Goal: Task Accomplishment & Management: Complete application form

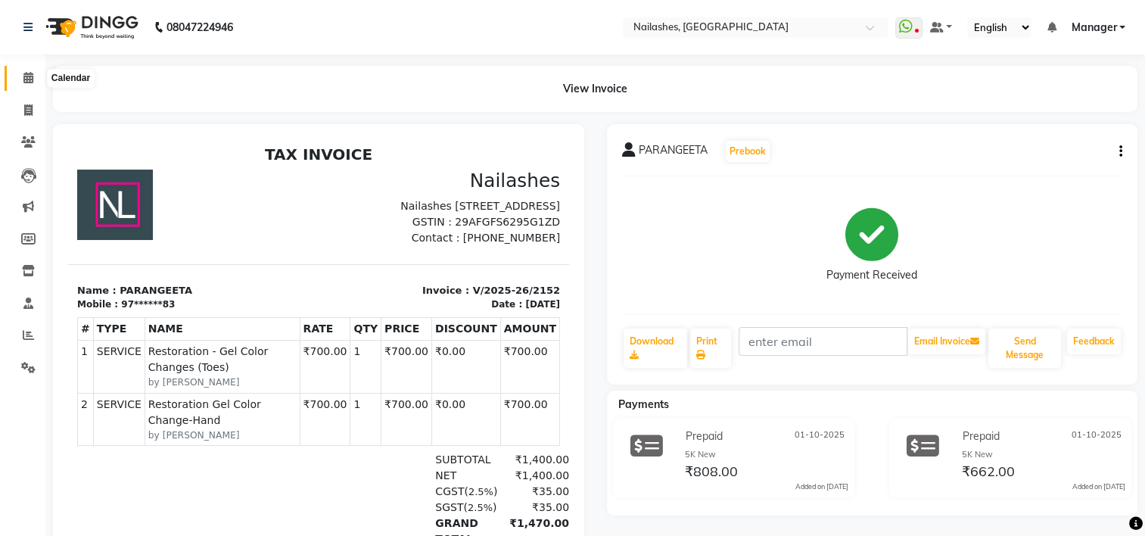
click at [32, 82] on icon at bounding box center [28, 77] width 10 height 11
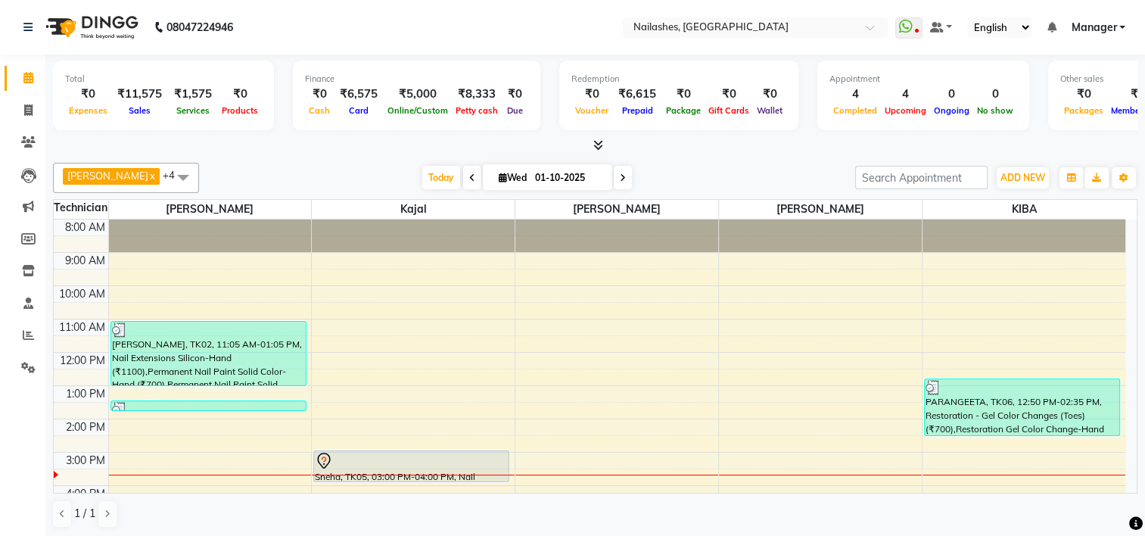
scroll to position [154, 0]
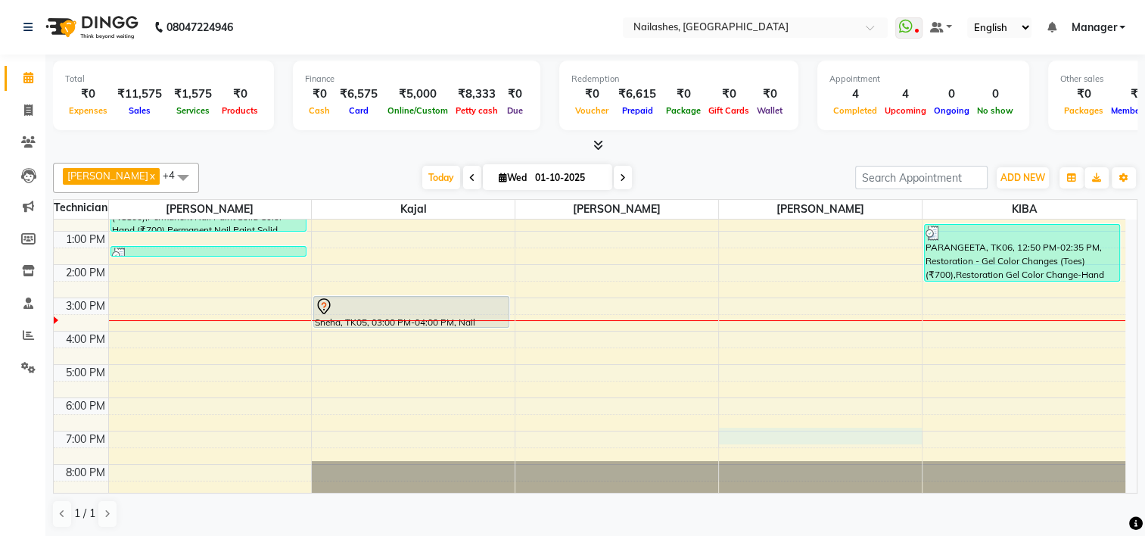
click at [775, 433] on div "8:00 AM 9:00 AM 10:00 AM 11:00 AM 12:00 PM 1:00 PM 2:00 PM 3:00 PM 4:00 PM 5:00…" at bounding box center [590, 281] width 1072 height 432
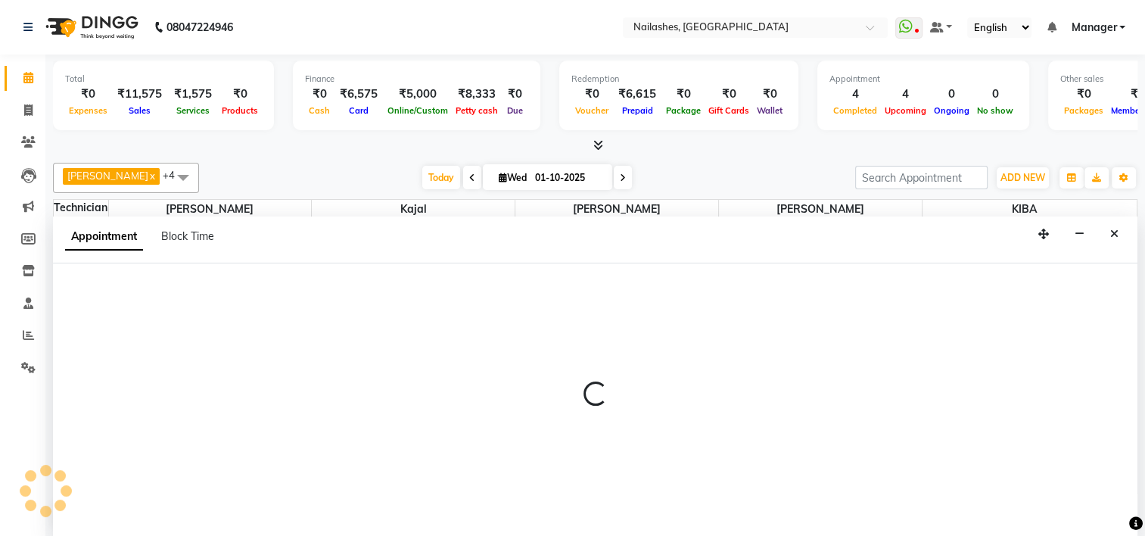
scroll to position [0, 0]
select select "65406"
select select "tentative"
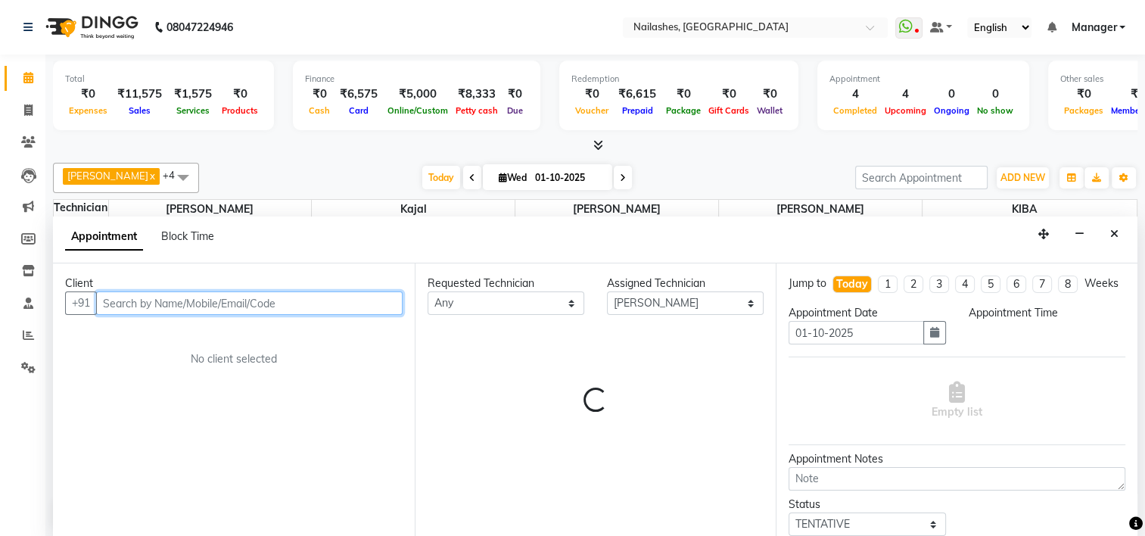
select select "1140"
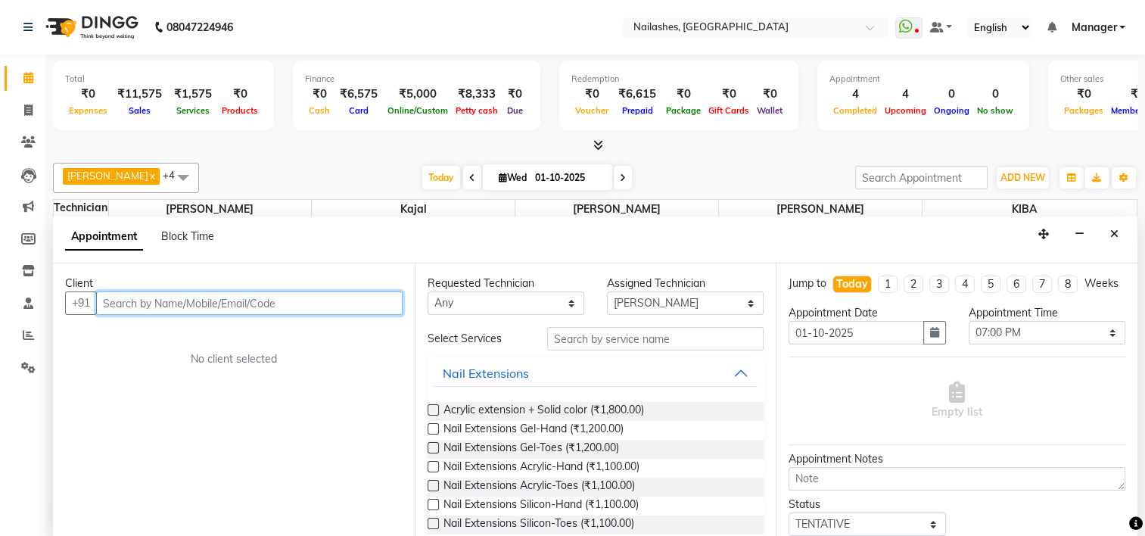
click at [223, 291] on input "text" at bounding box center [249, 302] width 307 height 23
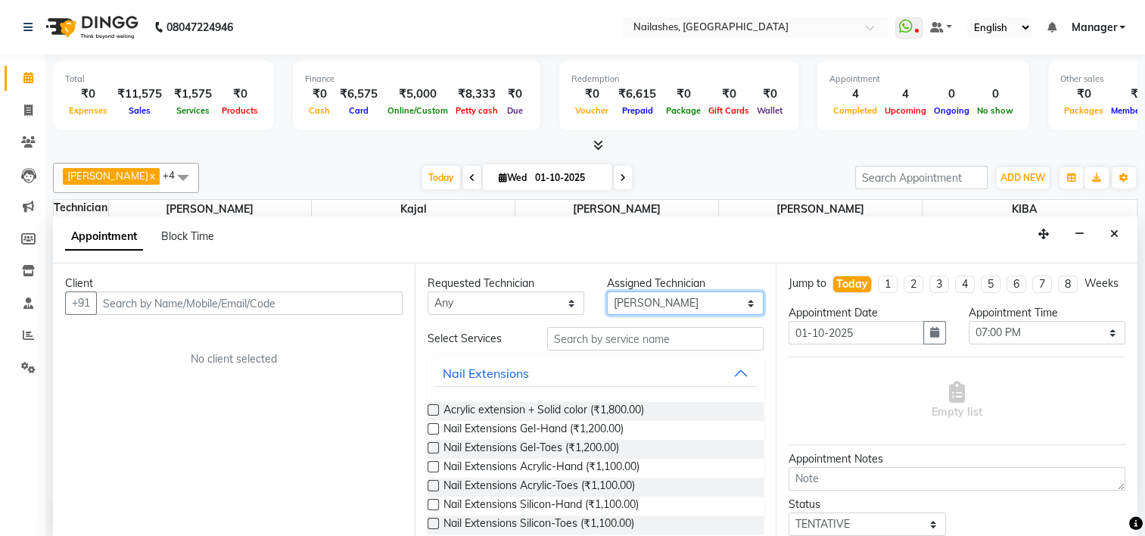
click at [740, 307] on select "Select ARISH [PERSON_NAME] [PERSON_NAME] [PERSON_NAME] [PERSON_NAME] KIBA [PERS…" at bounding box center [685, 302] width 157 height 23
select select "68696"
click at [607, 291] on select "Select ARISH [PERSON_NAME] [PERSON_NAME] [PERSON_NAME] [PERSON_NAME] KIBA [PERS…" at bounding box center [685, 302] width 157 height 23
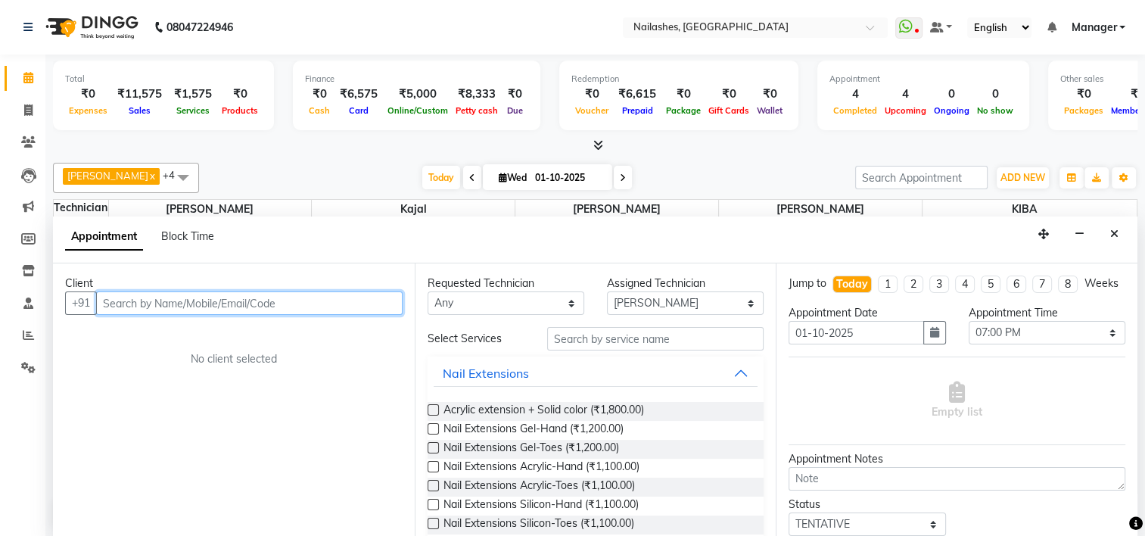
click at [272, 297] on input "text" at bounding box center [249, 302] width 307 height 23
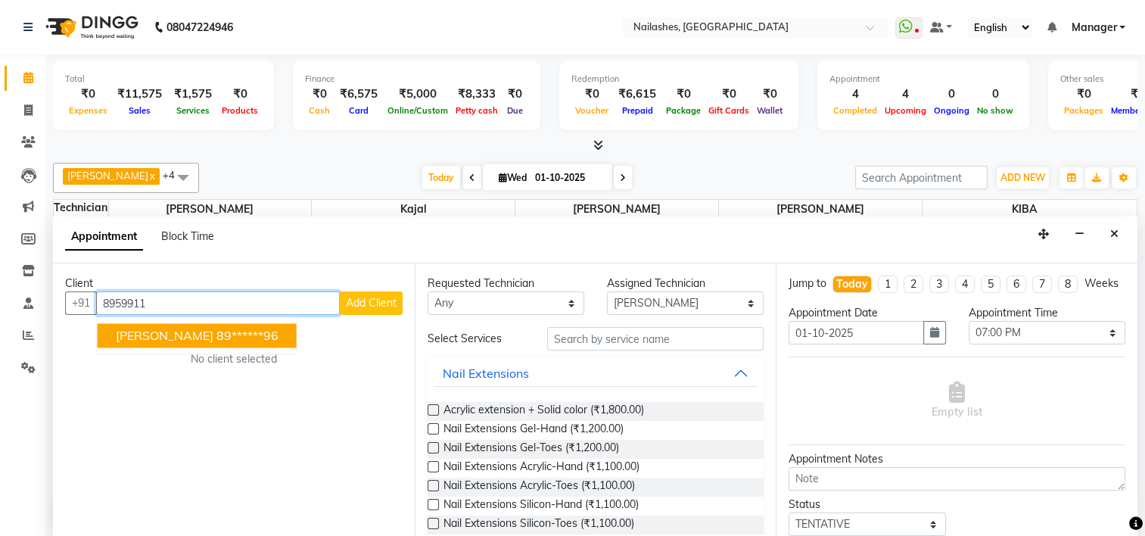
click at [222, 328] on ngb-highlight "89******96" at bounding box center [247, 335] width 62 height 15
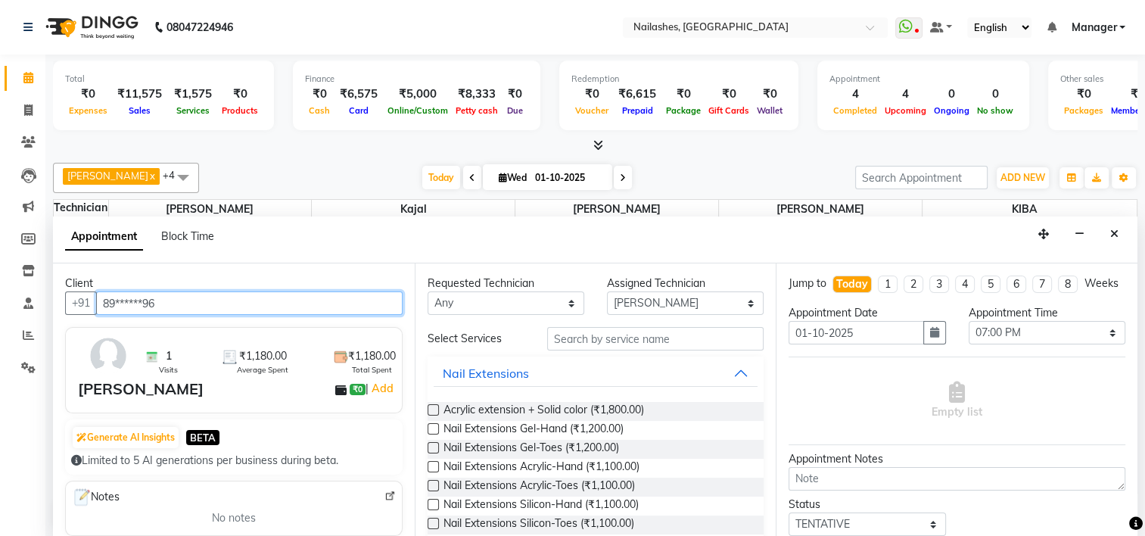
type input "89******96"
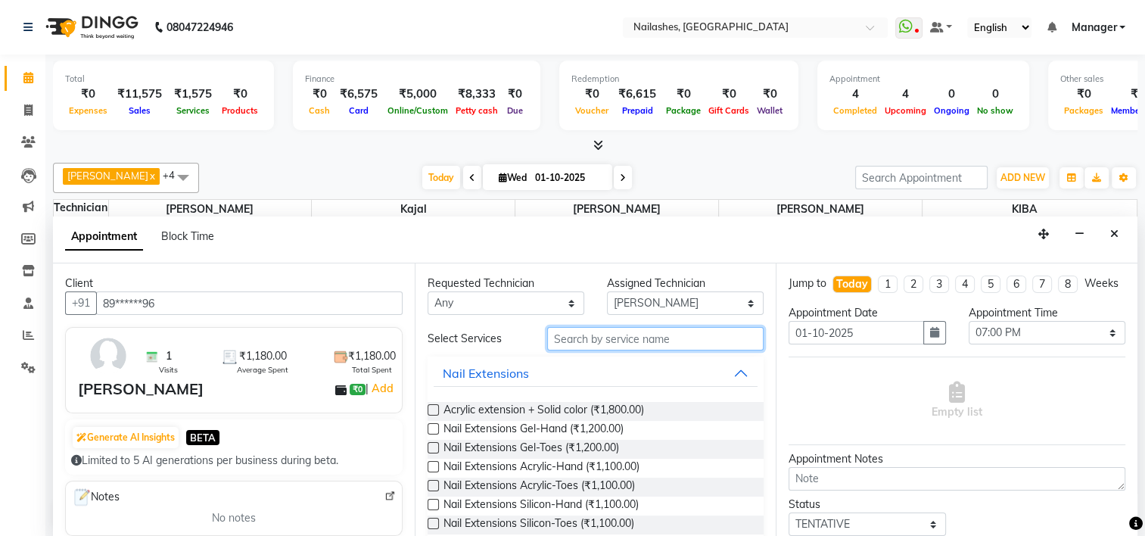
click at [585, 340] on input "text" at bounding box center [655, 338] width 216 height 23
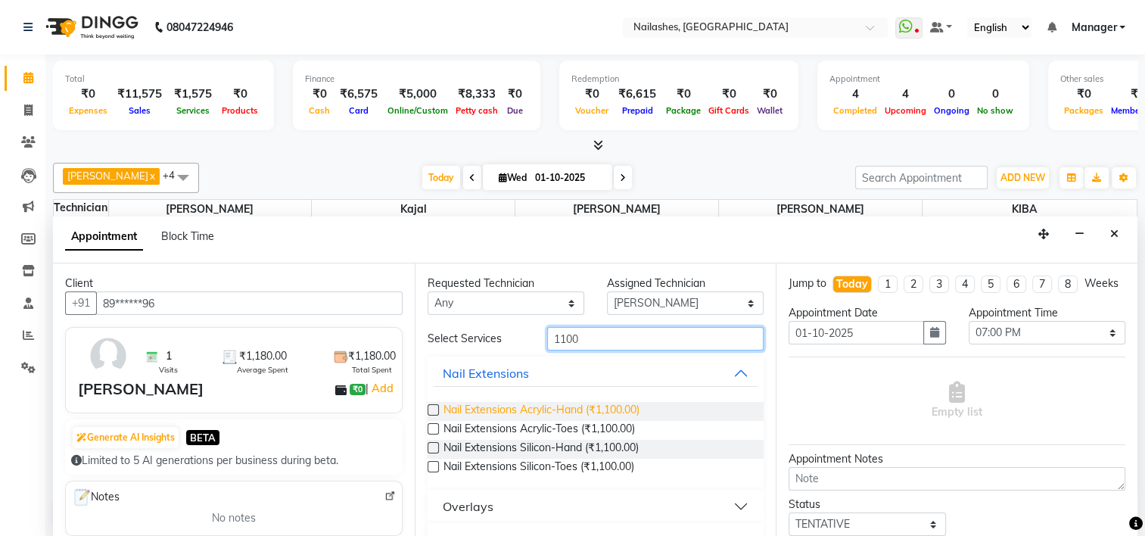
type input "1100"
click at [499, 409] on span "Nail Extensions Acrylic-Hand (₹1,100.00)" at bounding box center [542, 411] width 196 height 19
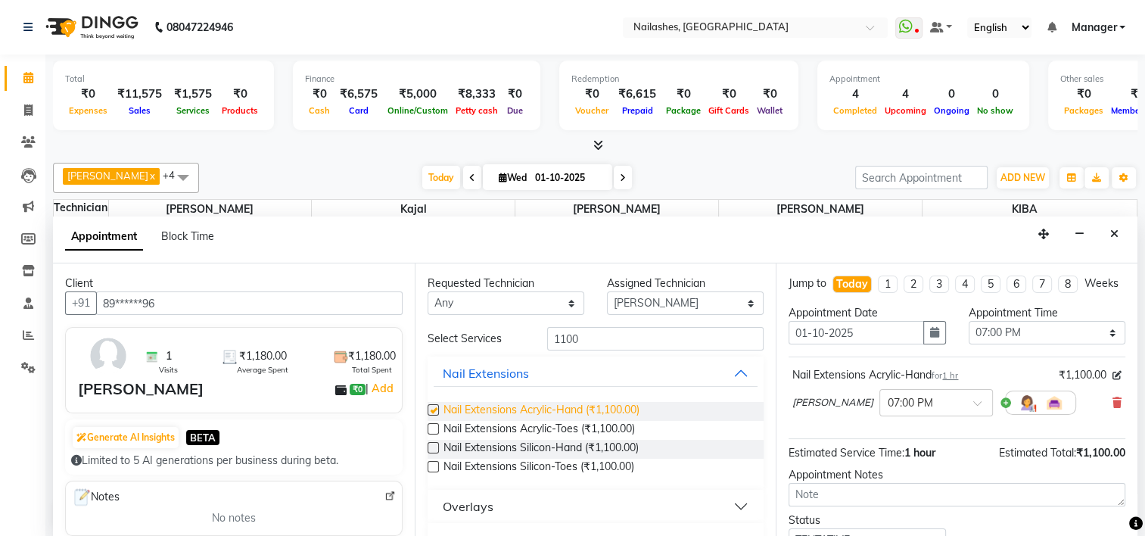
checkbox input "false"
click at [600, 339] on input "1100" at bounding box center [655, 338] width 216 height 23
type input "1"
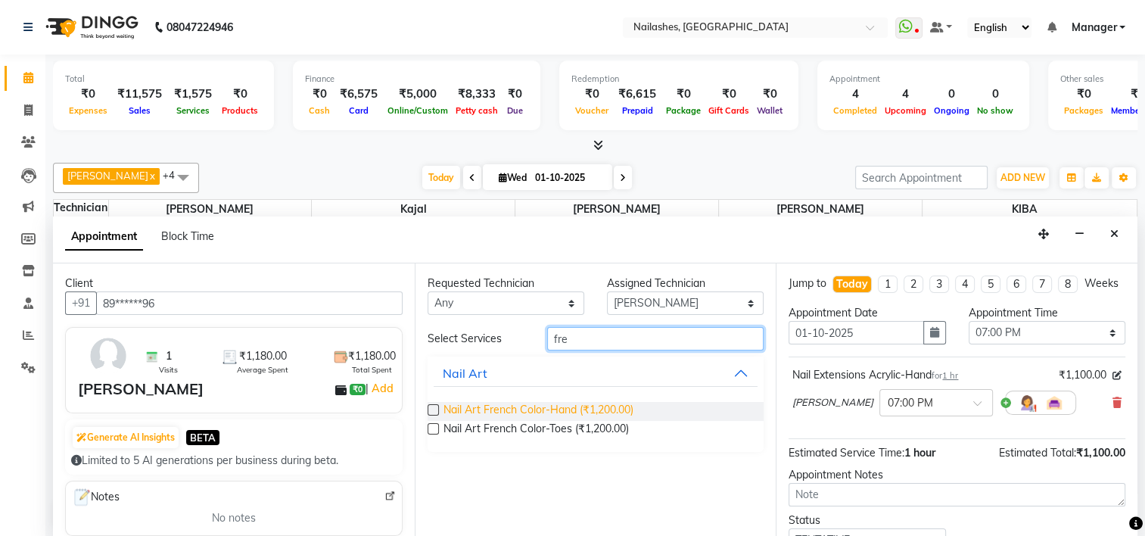
type input "fre"
click at [537, 407] on span "Nail Art French Color-Hand (₹1,200.00)" at bounding box center [539, 411] width 190 height 19
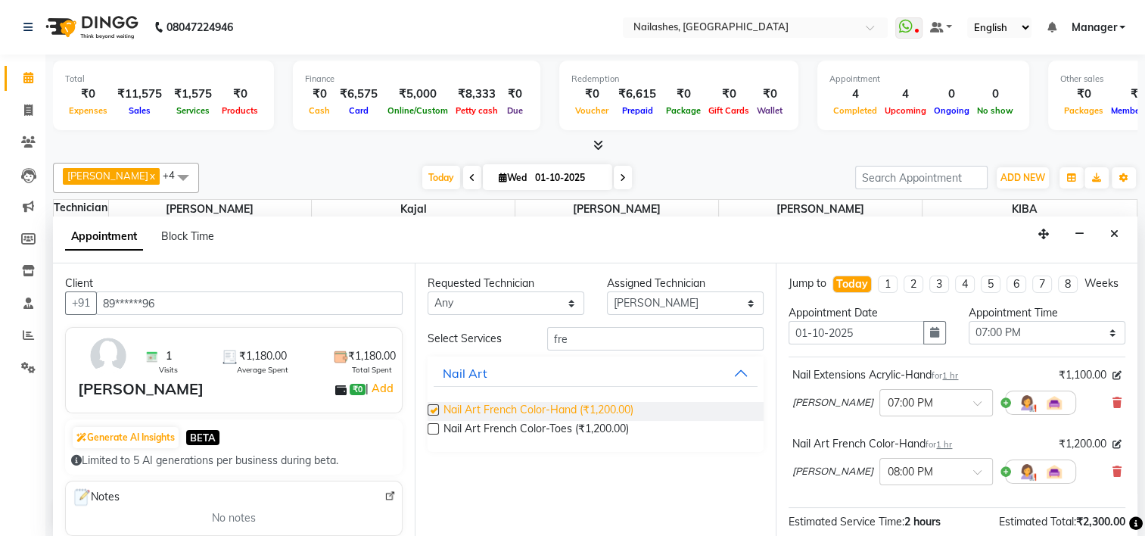
checkbox input "false"
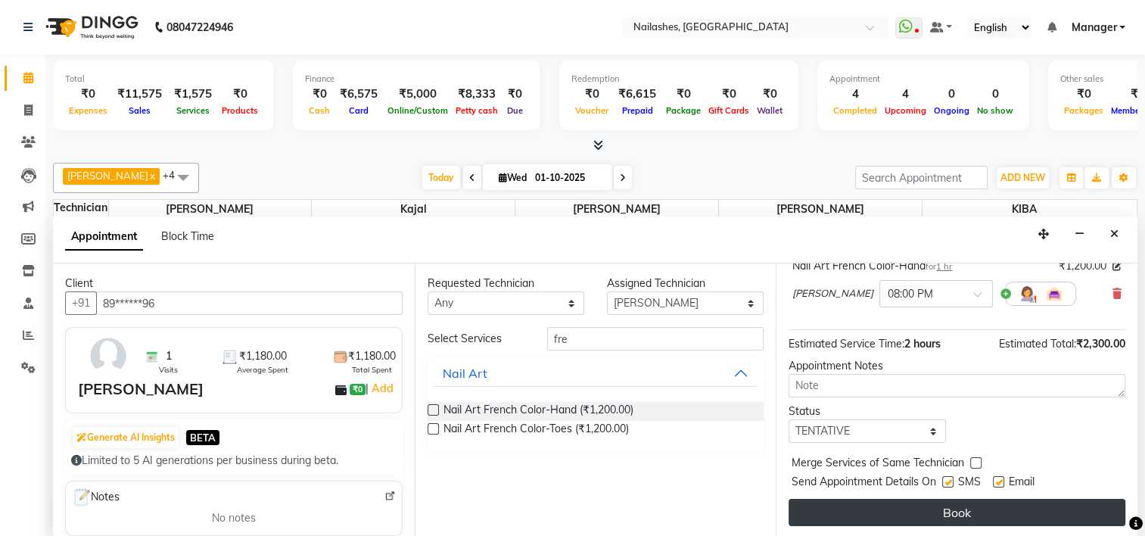
click at [920, 506] on button "Book" at bounding box center [957, 512] width 337 height 27
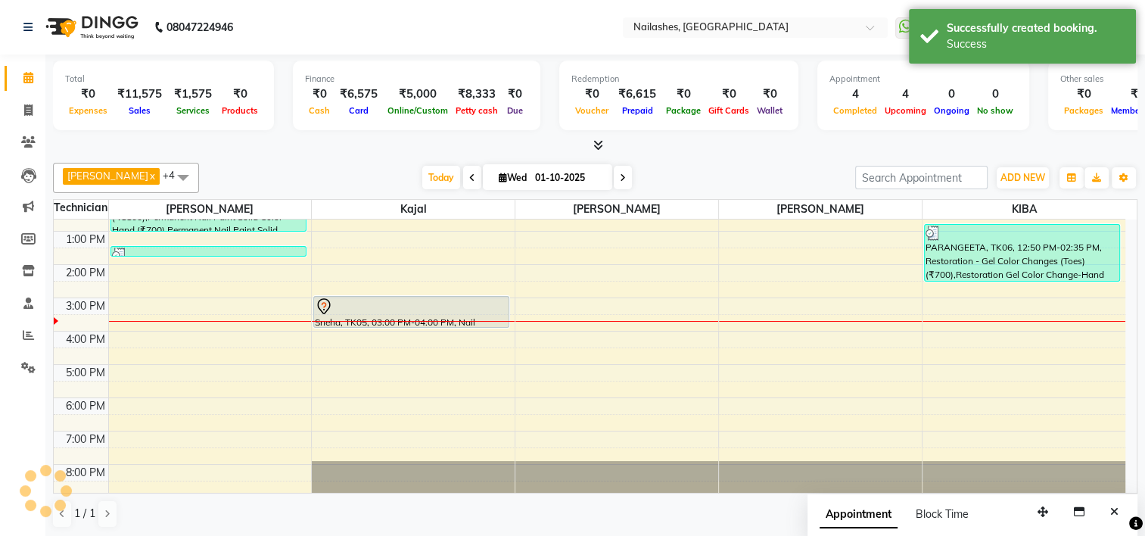
scroll to position [0, 0]
